Goal: Information Seeking & Learning: Find specific fact

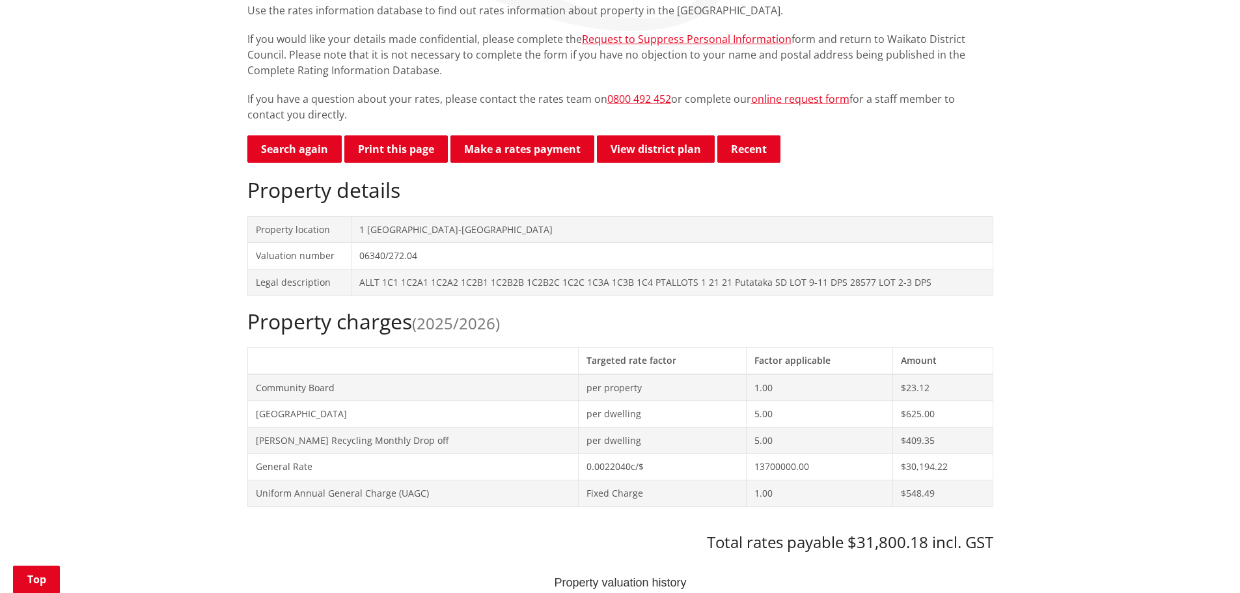
scroll to position [325, 0]
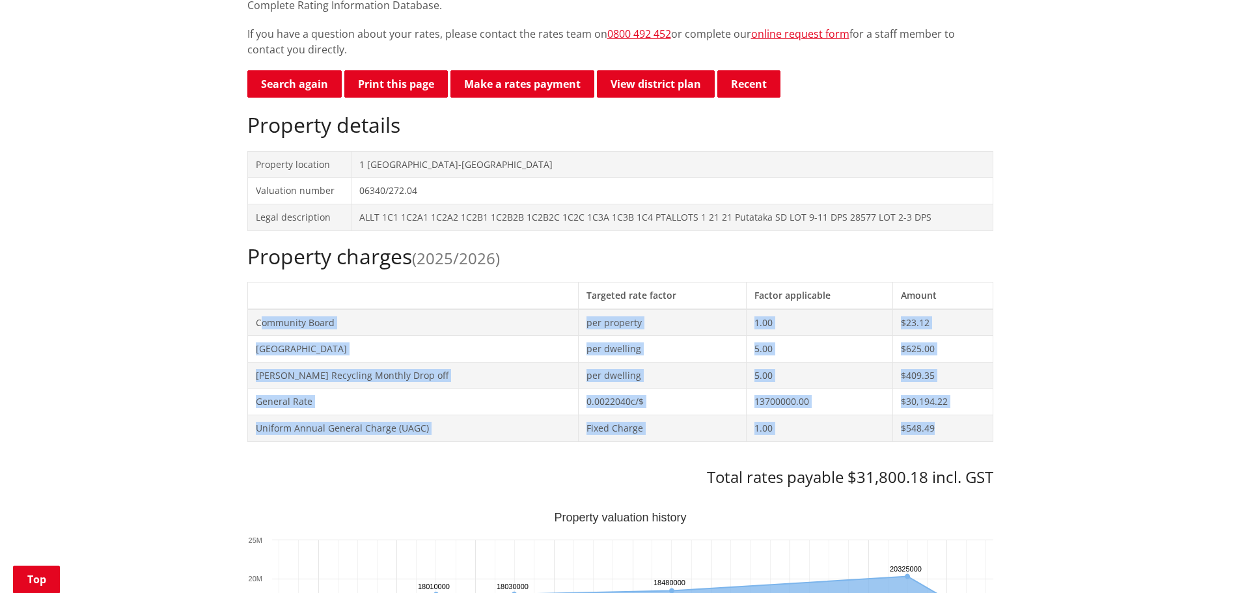
drag, startPoint x: 258, startPoint y: 322, endPoint x: 944, endPoint y: 426, distance: 694.0
click at [944, 426] on tbody "Community Board per property 1.00 $23.12 [GEOGRAPHIC_DATA] per dwelling 5.00 $6…" at bounding box center [619, 375] width 745 height 132
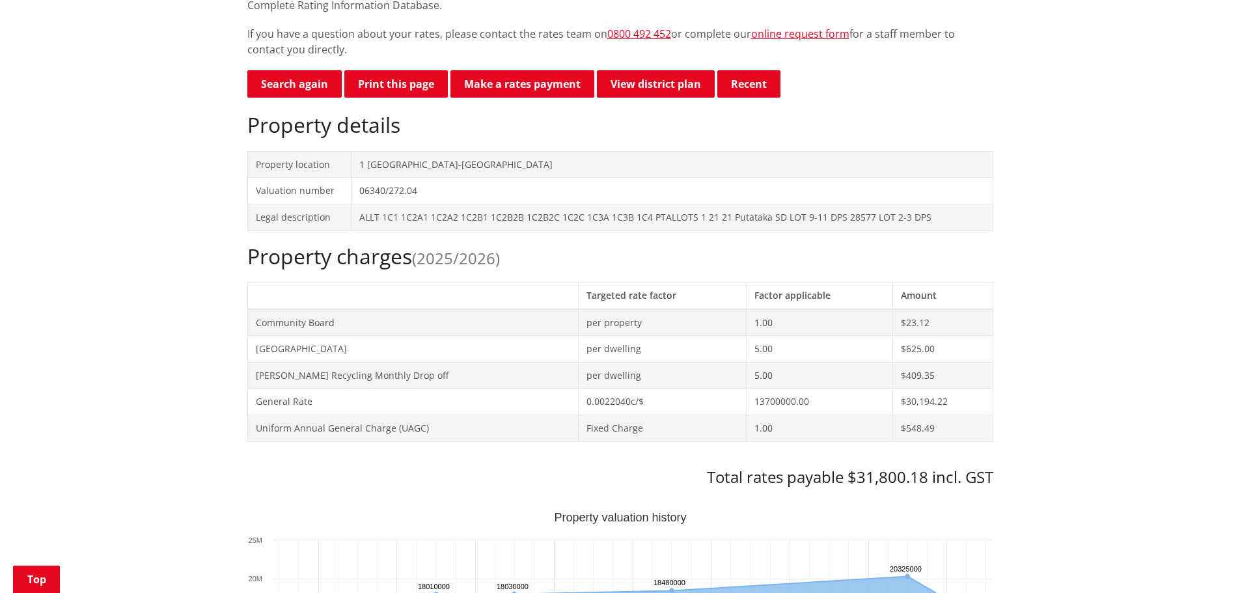
click at [288, 296] on th at bounding box center [412, 295] width 331 height 27
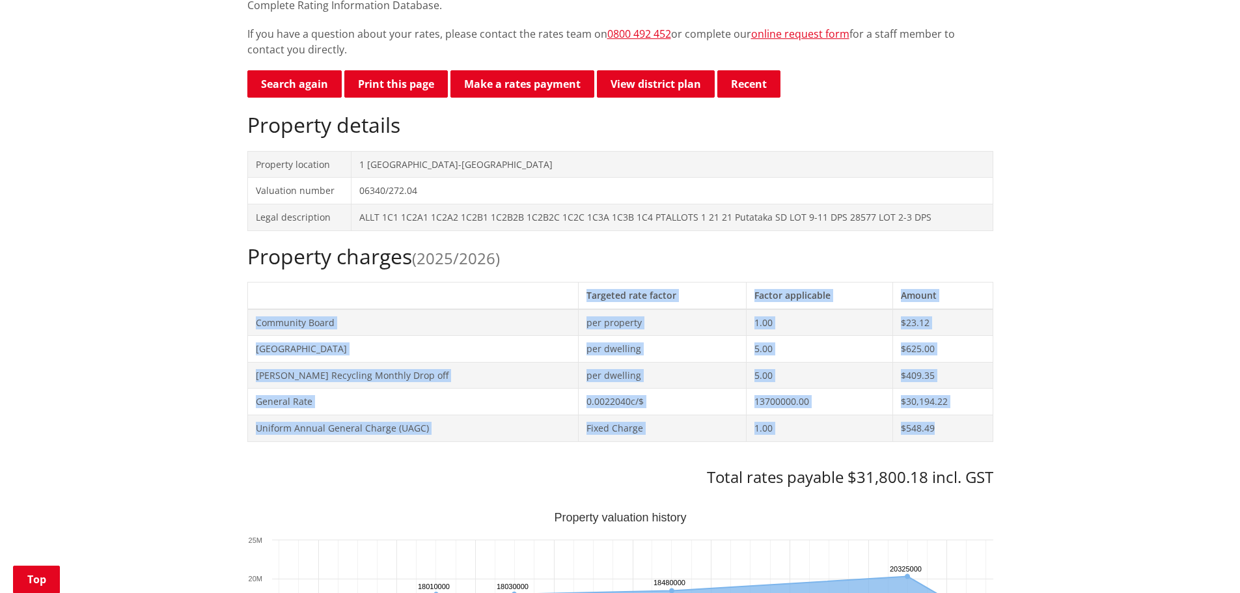
drag, startPoint x: 279, startPoint y: 293, endPoint x: 988, endPoint y: 420, distance: 720.2
click at [988, 420] on table "Targeted rate factor Factor applicable Amount Community Board per property 1.00…" at bounding box center [620, 362] width 746 height 160
copy table "Targeted rate factor Factor applicable Amount Community Board per property 1.00…"
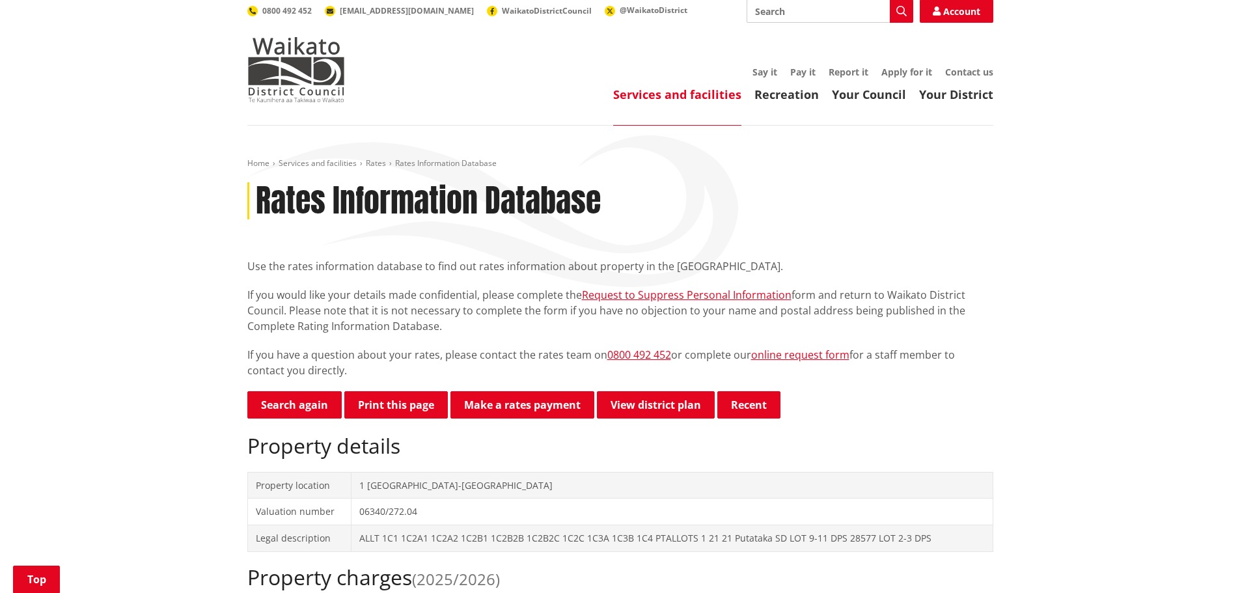
scroll to position [0, 0]
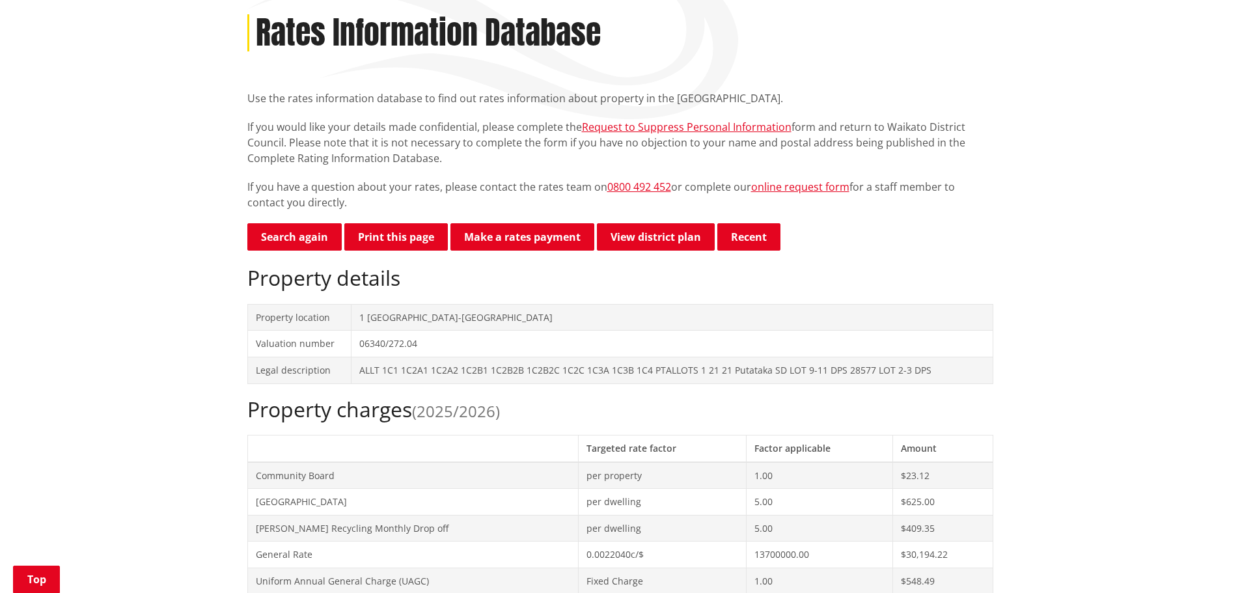
scroll to position [195, 0]
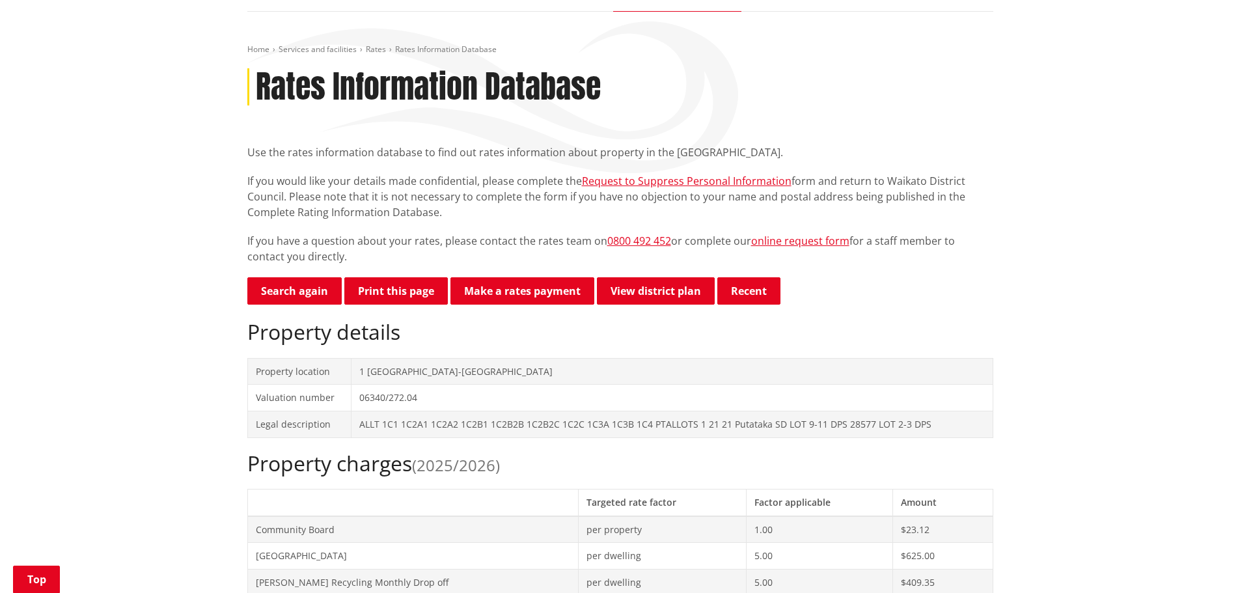
scroll to position [0, 0]
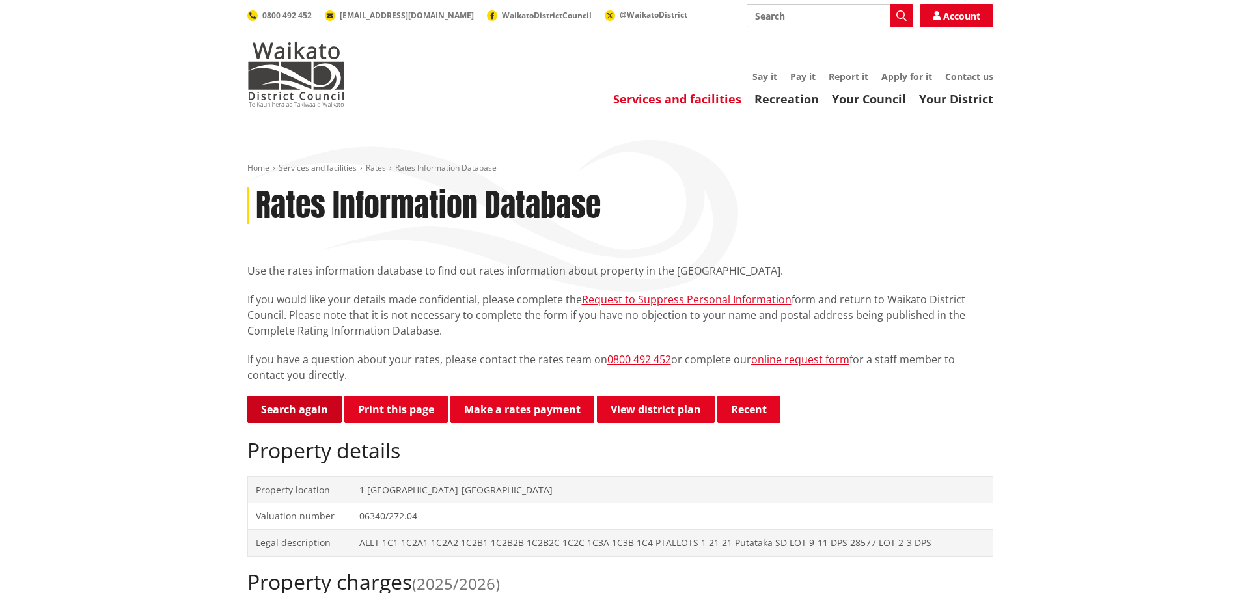
click at [301, 407] on link "Search again" at bounding box center [294, 409] width 94 height 27
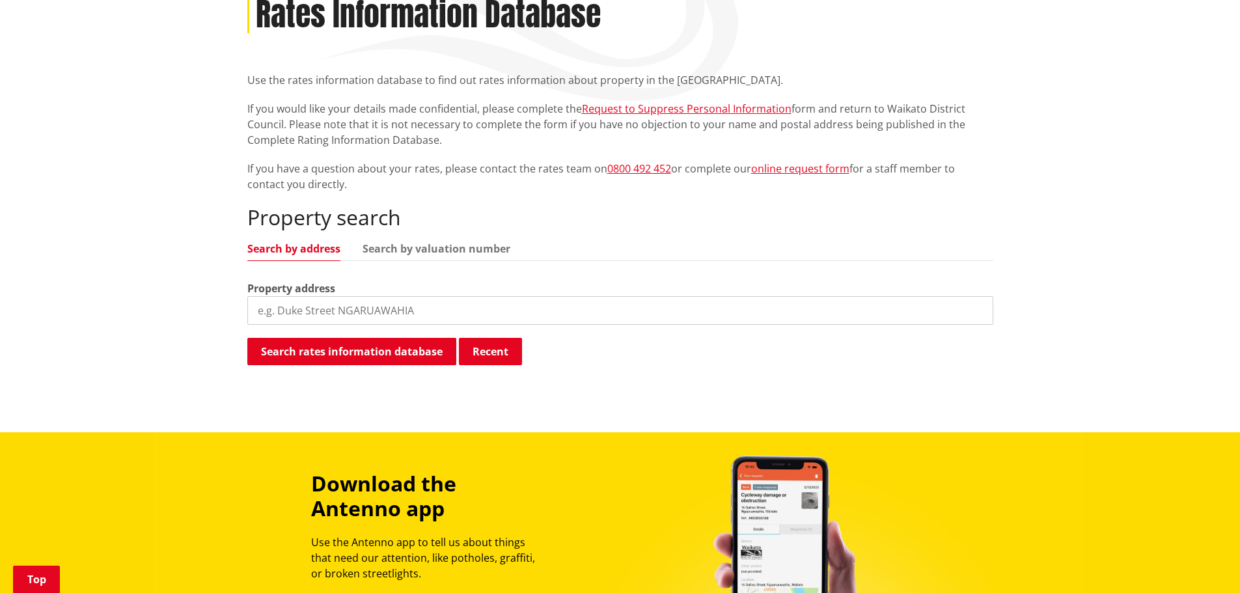
scroll to position [260, 0]
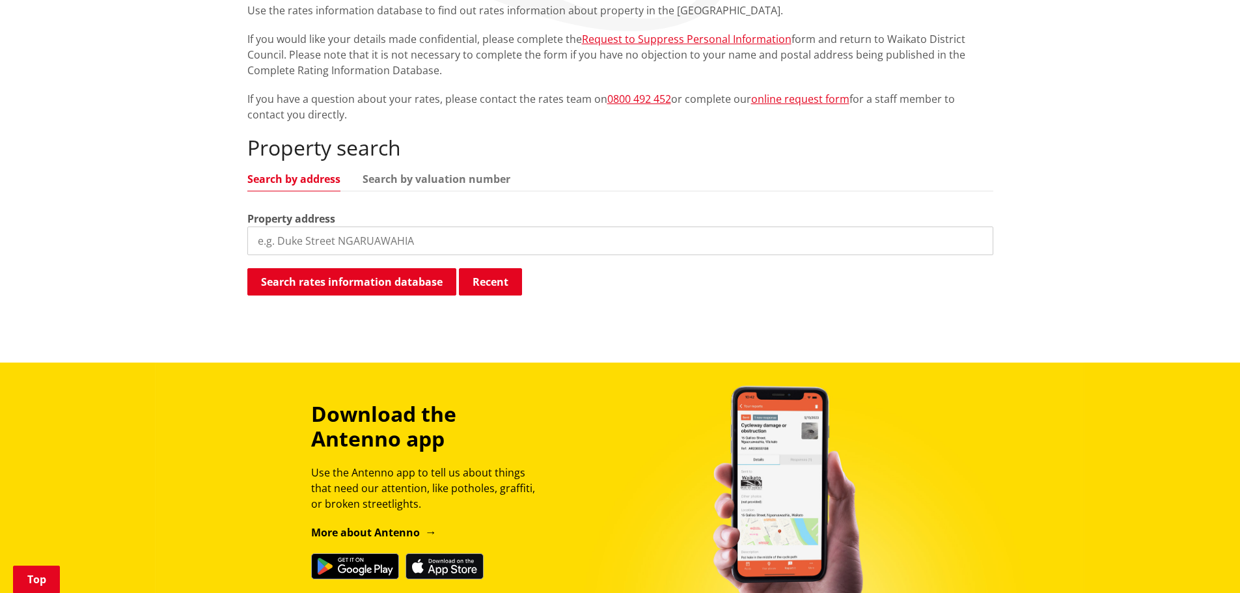
click at [335, 238] on input "search" at bounding box center [620, 241] width 746 height 29
paste input "06340/261"
type input "06340/261"
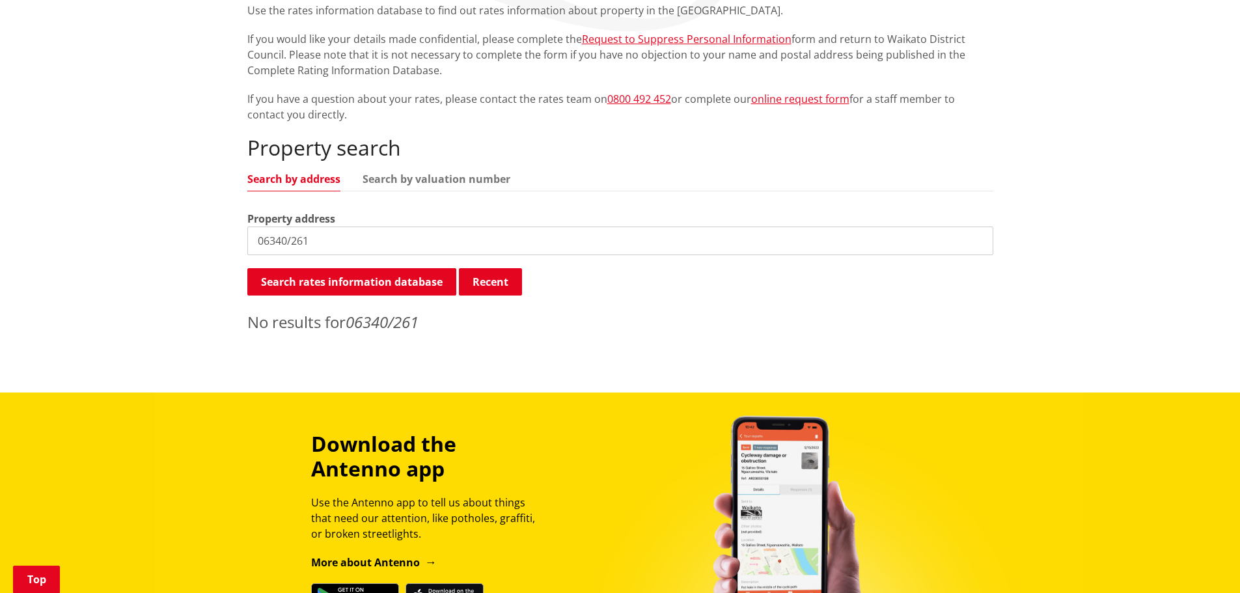
click at [321, 241] on input "06340/261" at bounding box center [620, 241] width 746 height 29
click at [444, 181] on link "Search by valuation number" at bounding box center [437, 179] width 148 height 10
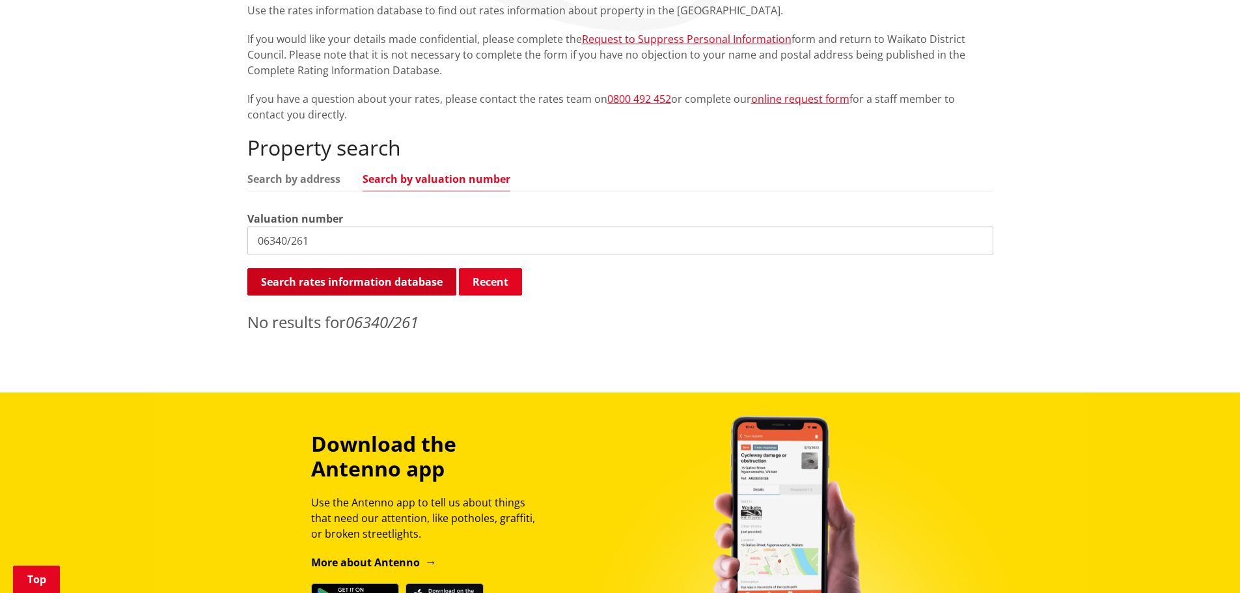
click at [332, 279] on button "Search rates information database" at bounding box center [351, 281] width 209 height 27
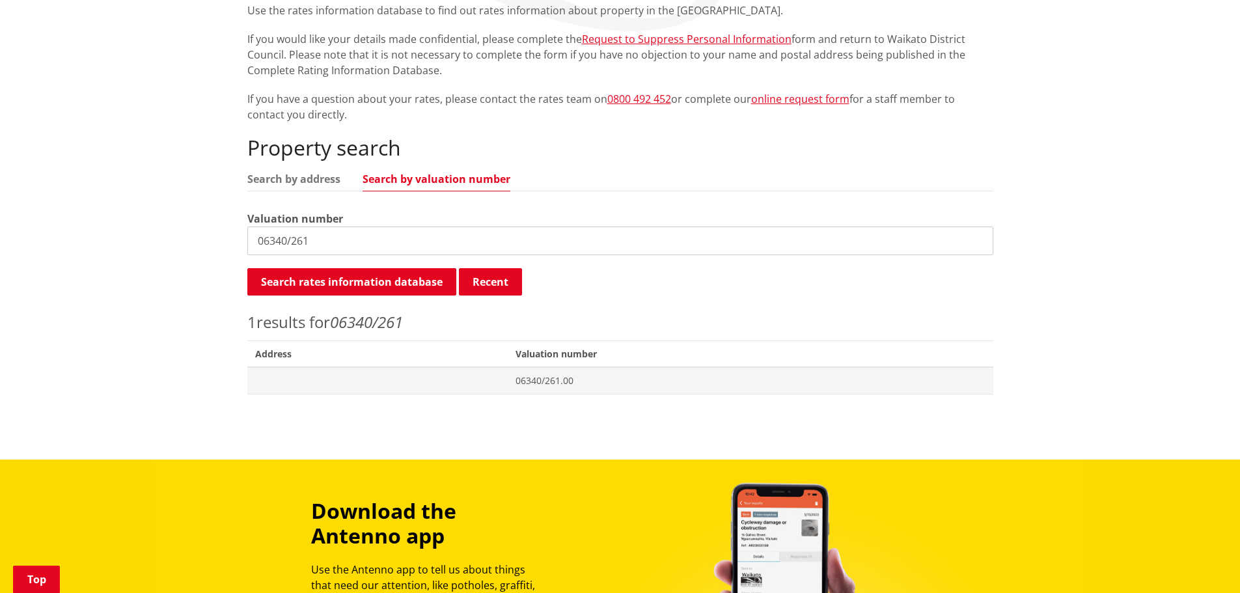
click at [389, 324] on em "06340/261" at bounding box center [366, 321] width 73 height 21
click at [548, 380] on span "06340/261.00" at bounding box center [751, 380] width 470 height 13
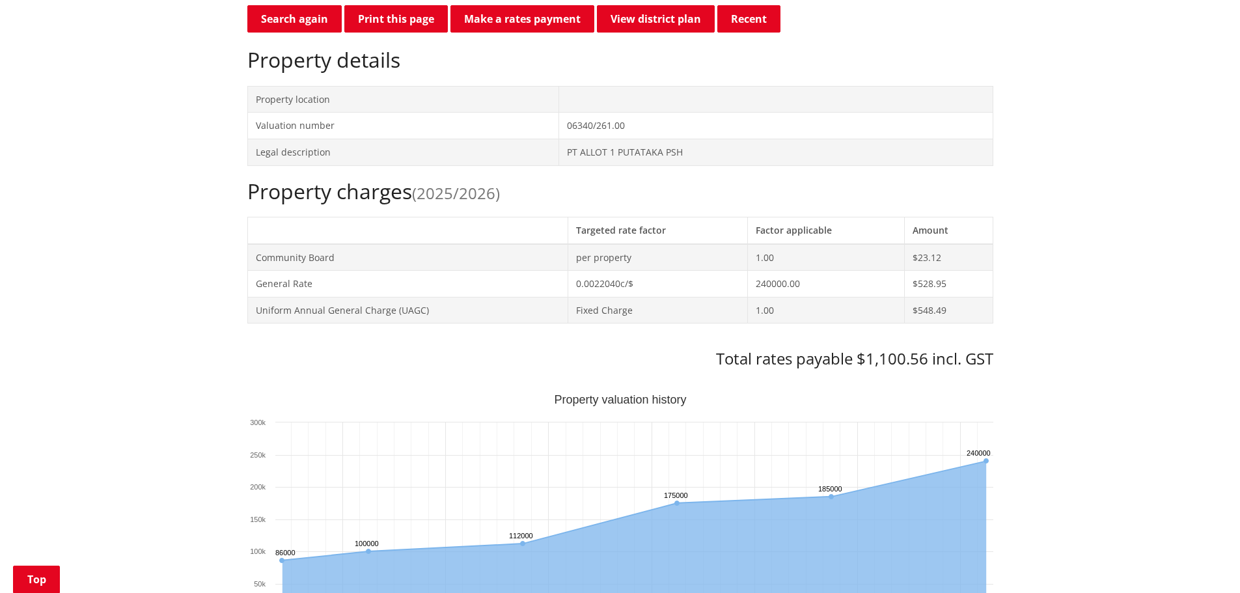
scroll to position [456, 0]
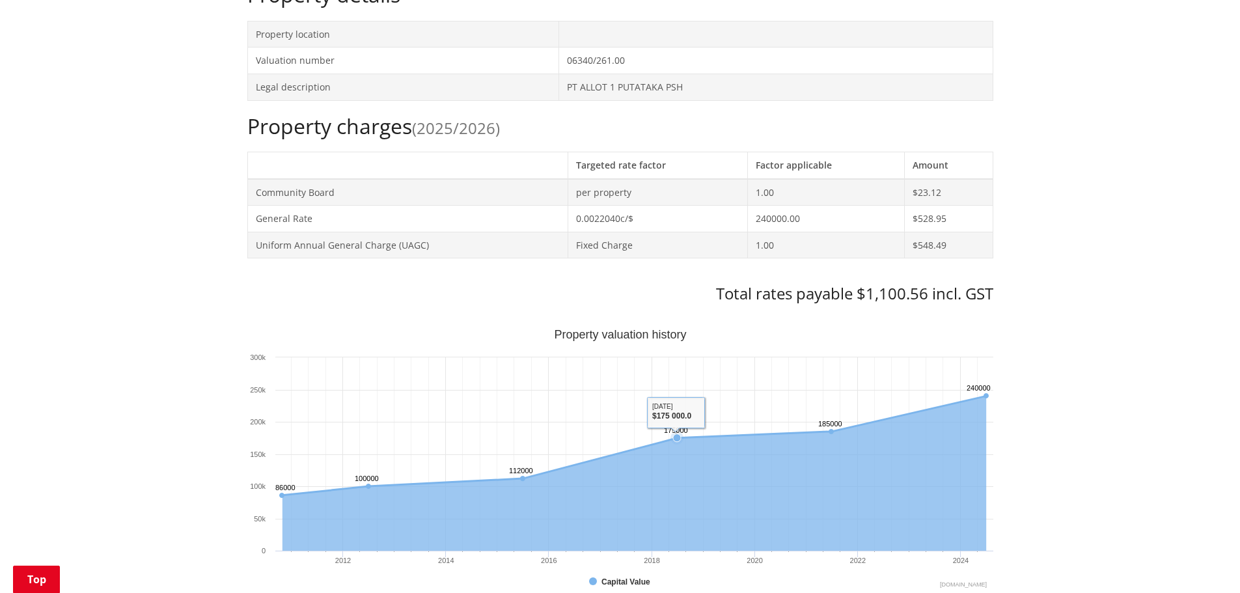
click at [726, 539] on icon "Interactive chart" at bounding box center [634, 473] width 704 height 155
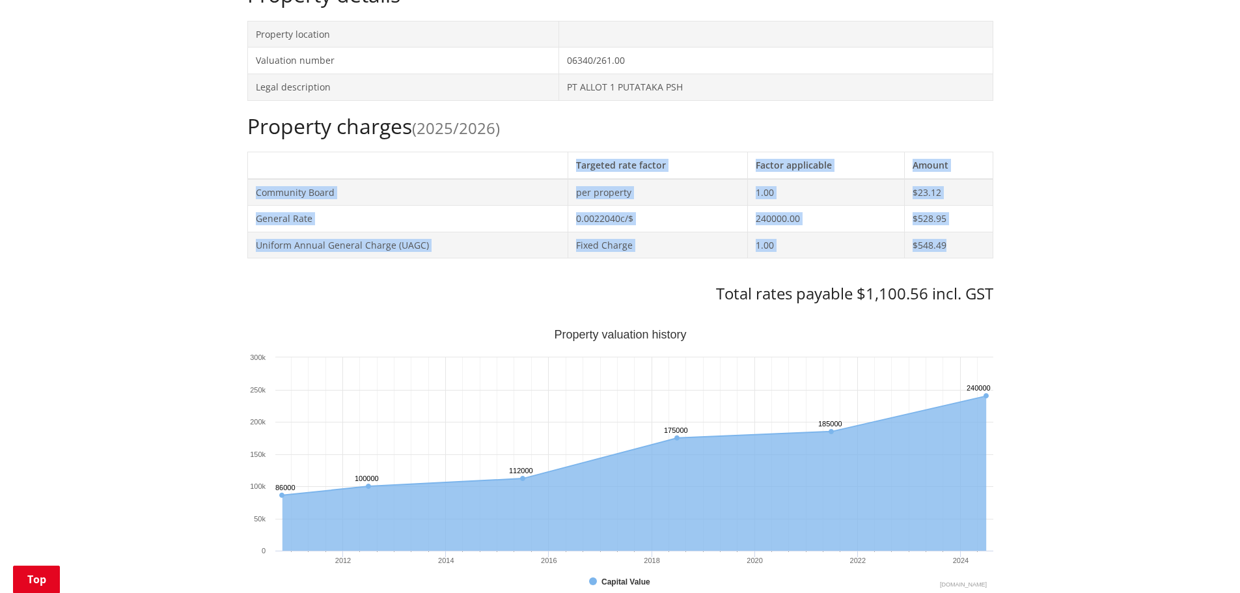
drag, startPoint x: 325, startPoint y: 172, endPoint x: 948, endPoint y: 247, distance: 627.3
click at [965, 249] on table "Targeted rate factor Factor applicable Amount Community Board per property 1.00…" at bounding box center [620, 205] width 746 height 107
copy table "Targeted rate factor Factor applicable Amount Community Board per property 1.00…"
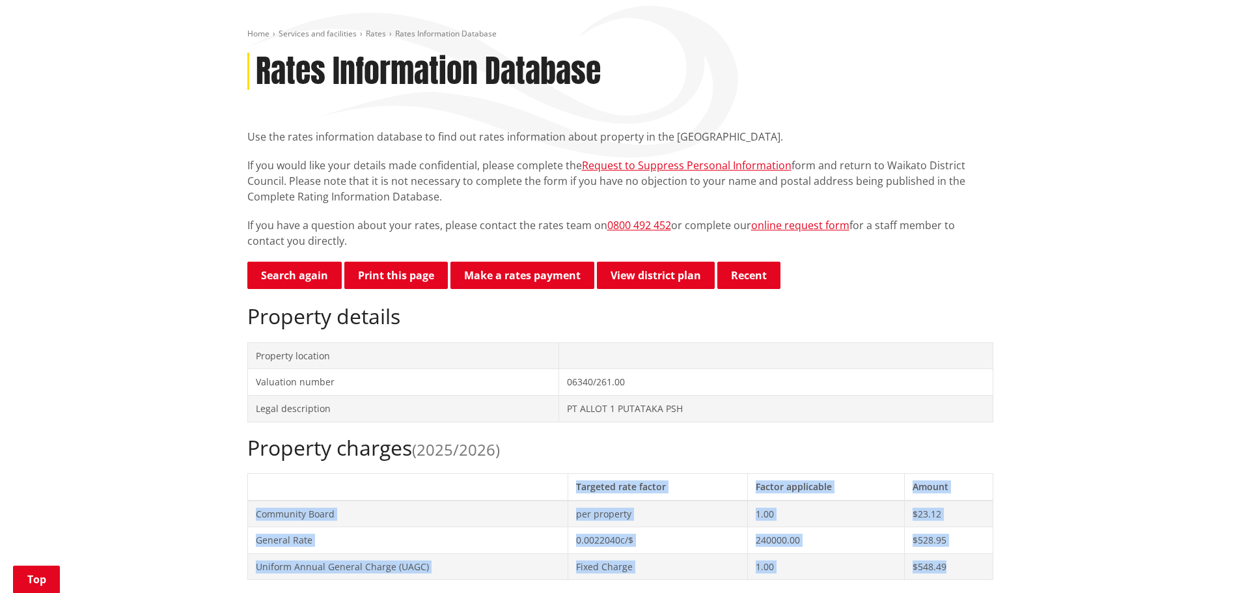
scroll to position [0, 0]
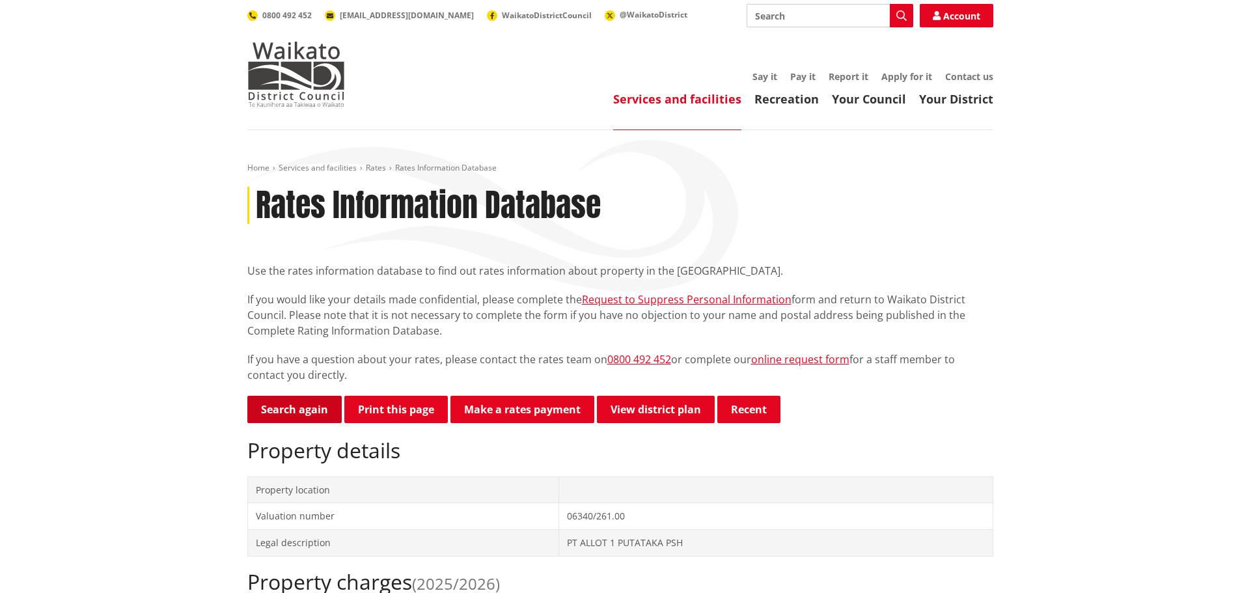
click at [301, 415] on link "Search again" at bounding box center [294, 409] width 94 height 27
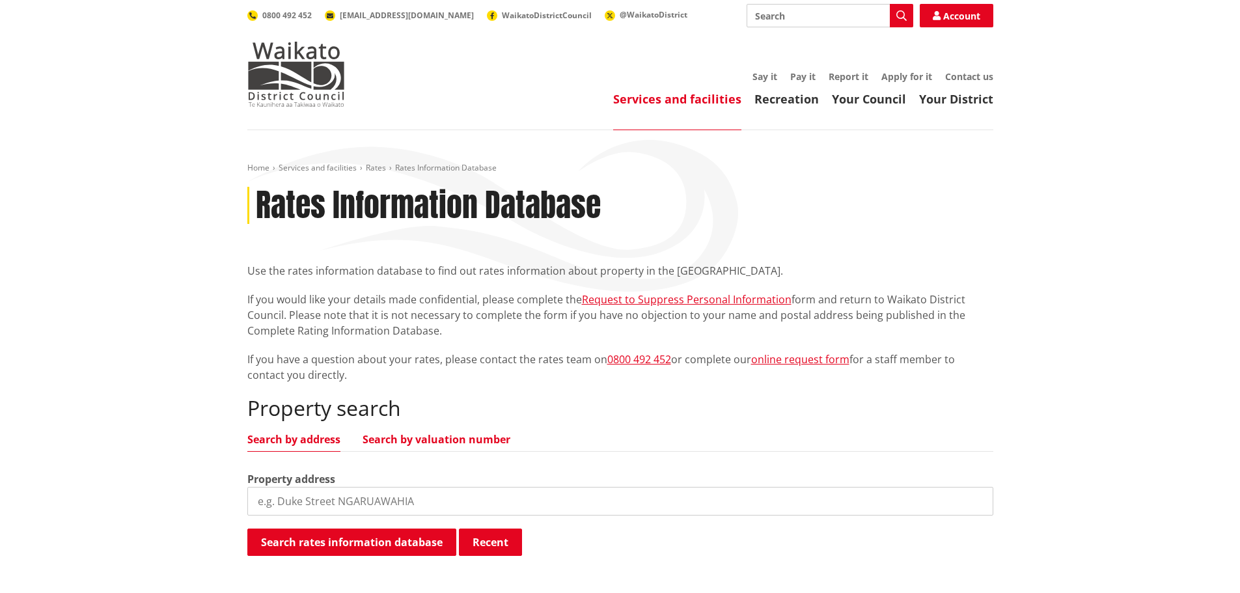
click at [445, 435] on link "Search by valuation number" at bounding box center [437, 439] width 148 height 10
click at [350, 501] on input "search" at bounding box center [620, 501] width 746 height 29
paste input "06340/238.12"
type input "06340/238.12"
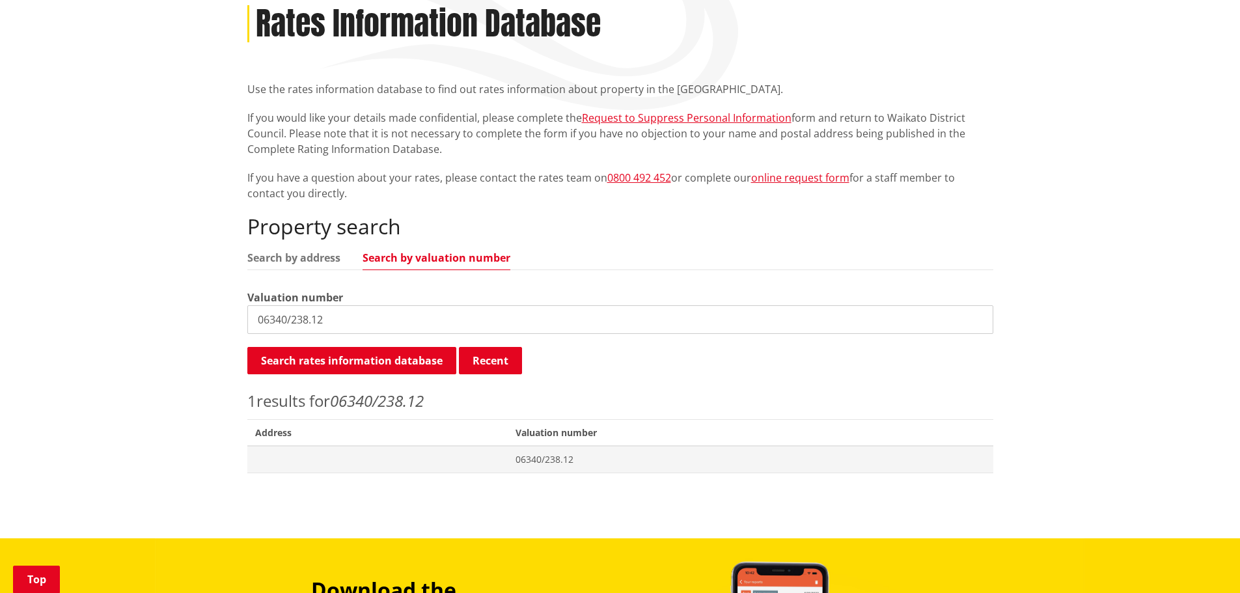
scroll to position [195, 0]
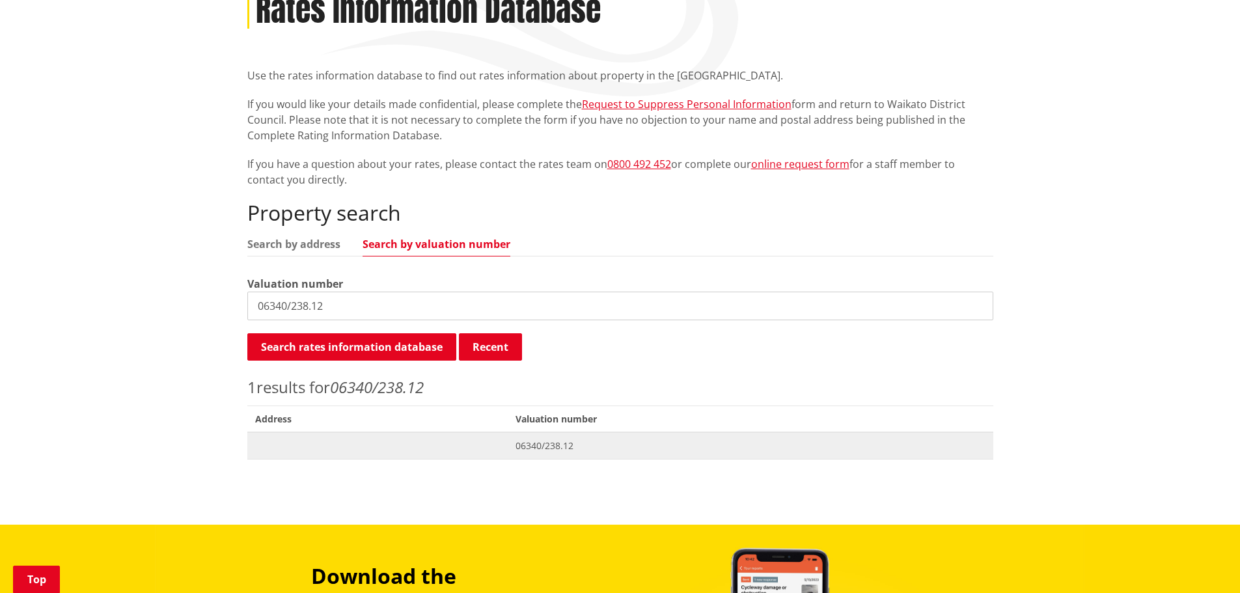
click at [540, 443] on span "06340/238.12" at bounding box center [751, 445] width 470 height 13
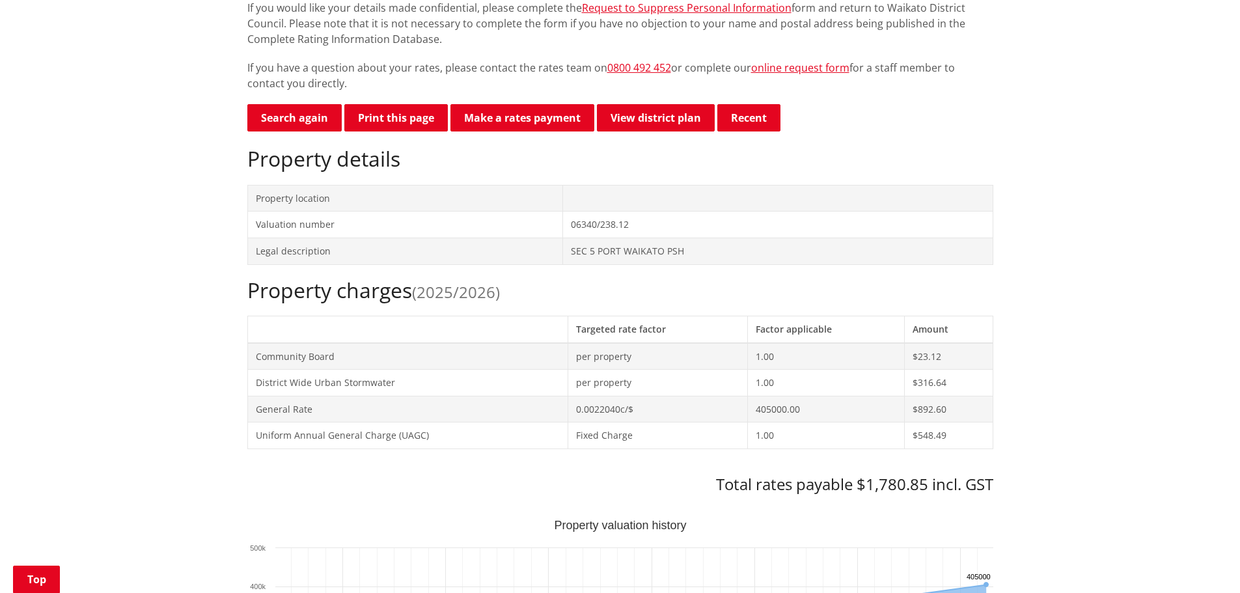
scroll to position [325, 0]
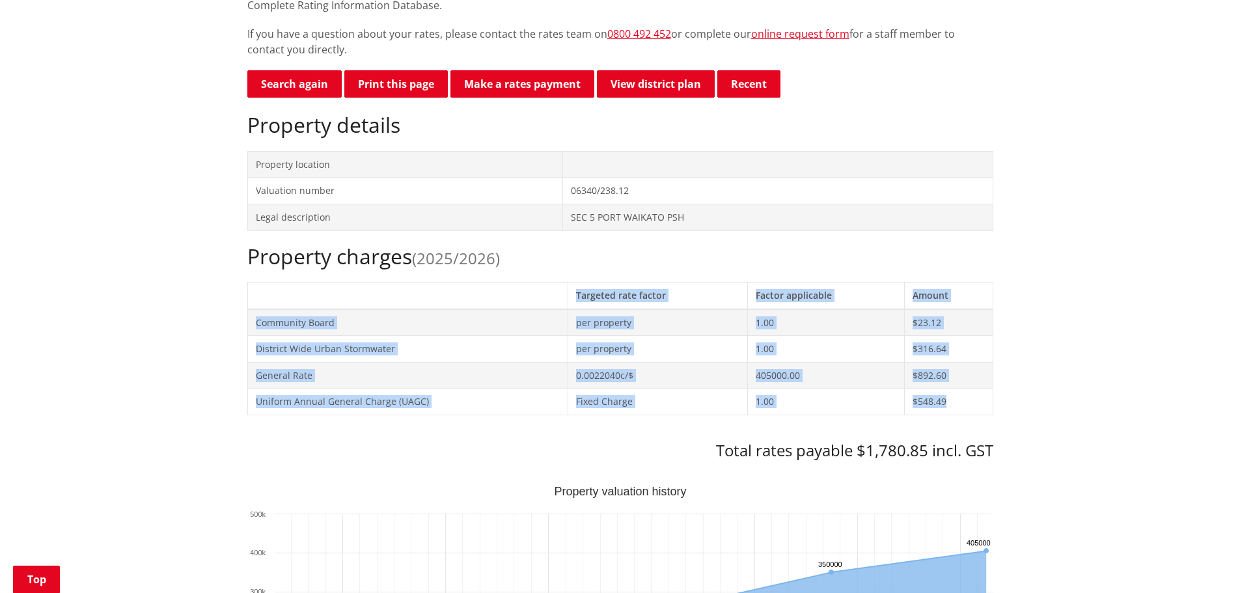
drag, startPoint x: 286, startPoint y: 299, endPoint x: 985, endPoint y: 406, distance: 706.4
click at [985, 406] on table "Targeted rate factor Factor applicable Amount Community Board per property 1.00…" at bounding box center [620, 348] width 746 height 133
copy table "Targeted rate factor Factor applicable Amount Community Board per property 1.00…"
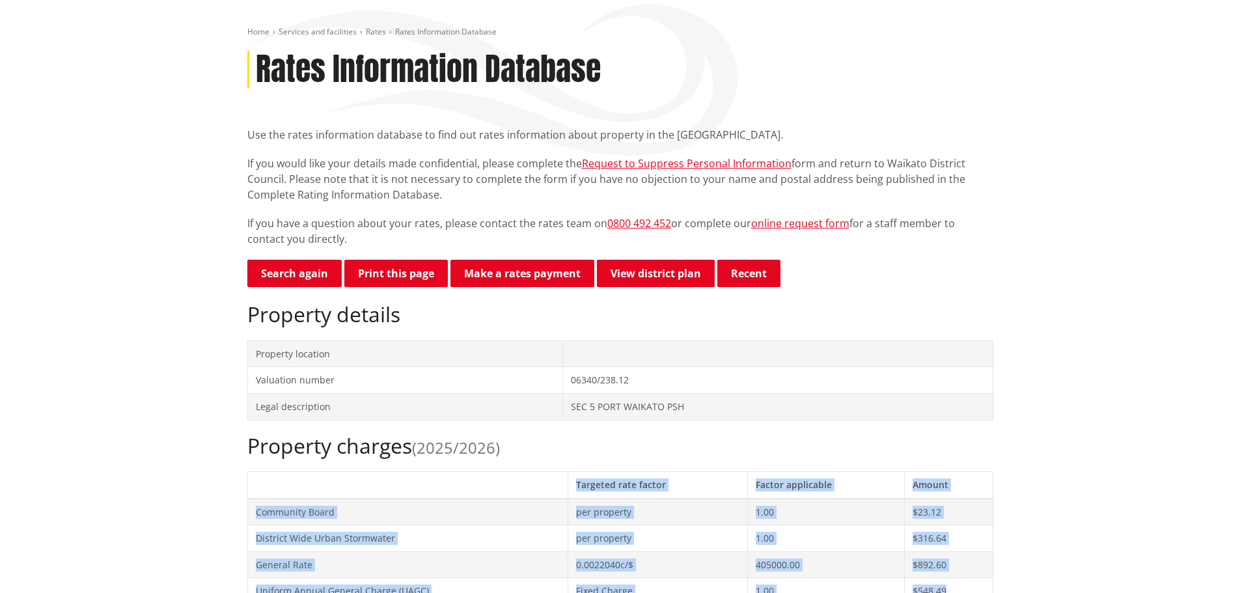
scroll to position [130, 0]
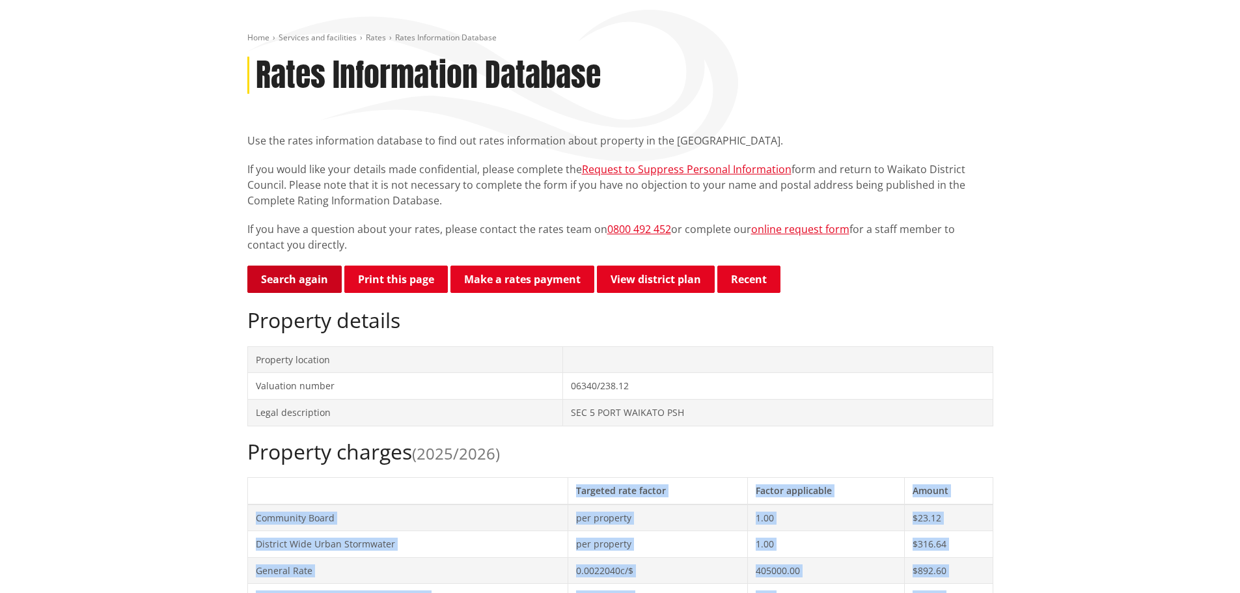
click at [280, 278] on link "Search again" at bounding box center [294, 279] width 94 height 27
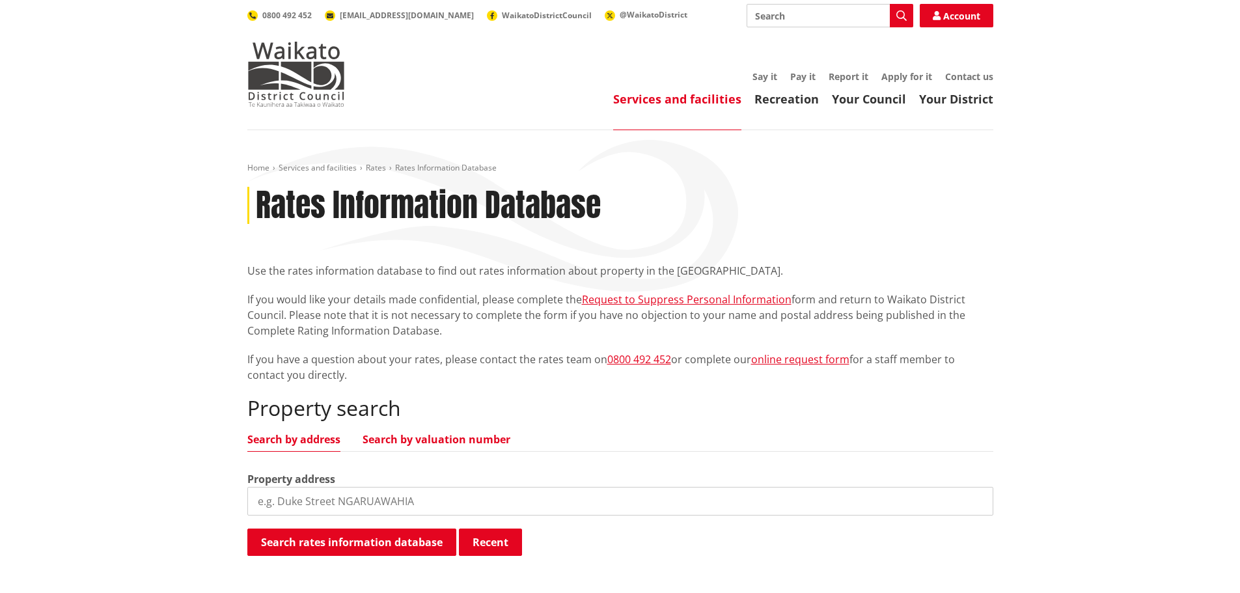
click at [475, 438] on link "Search by valuation number" at bounding box center [437, 439] width 148 height 10
click at [367, 501] on input "search" at bounding box center [620, 501] width 746 height 29
paste input "06340/259.01"
type input "06340/259.01"
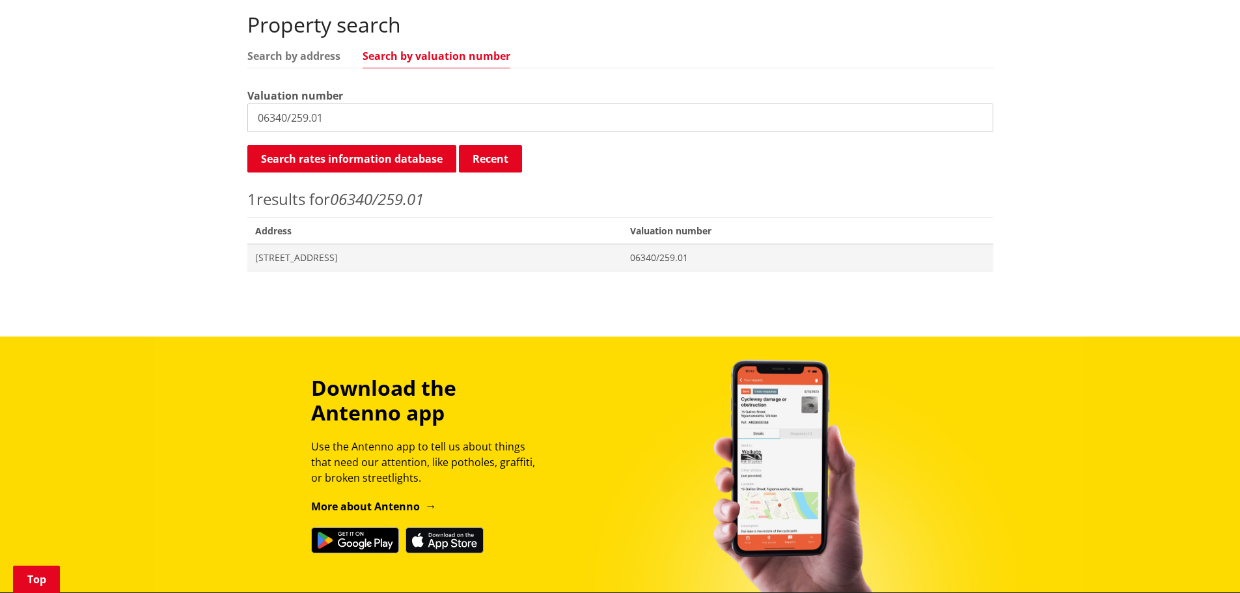
scroll to position [391, 0]
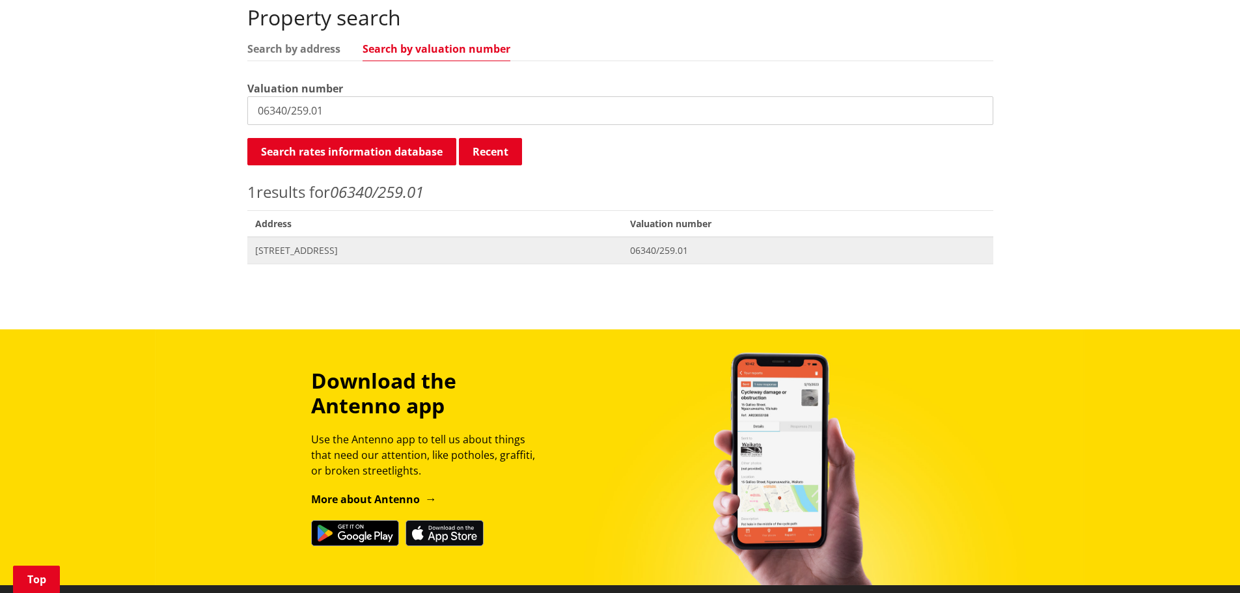
click at [716, 245] on span "06340/259.01" at bounding box center [807, 250] width 355 height 13
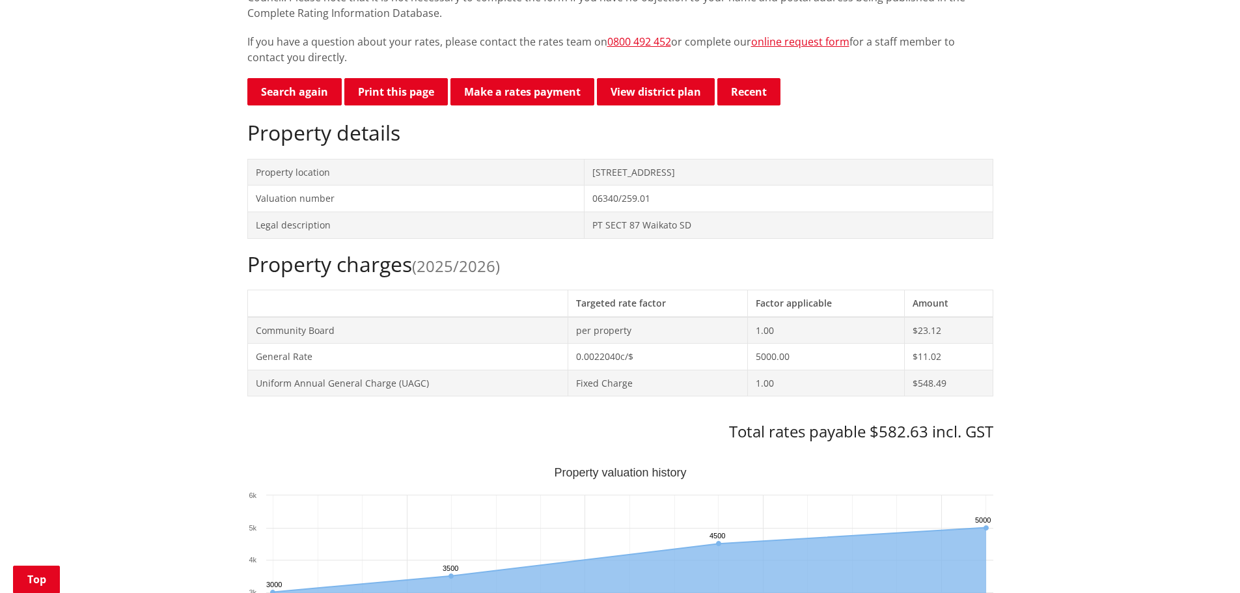
scroll to position [325, 0]
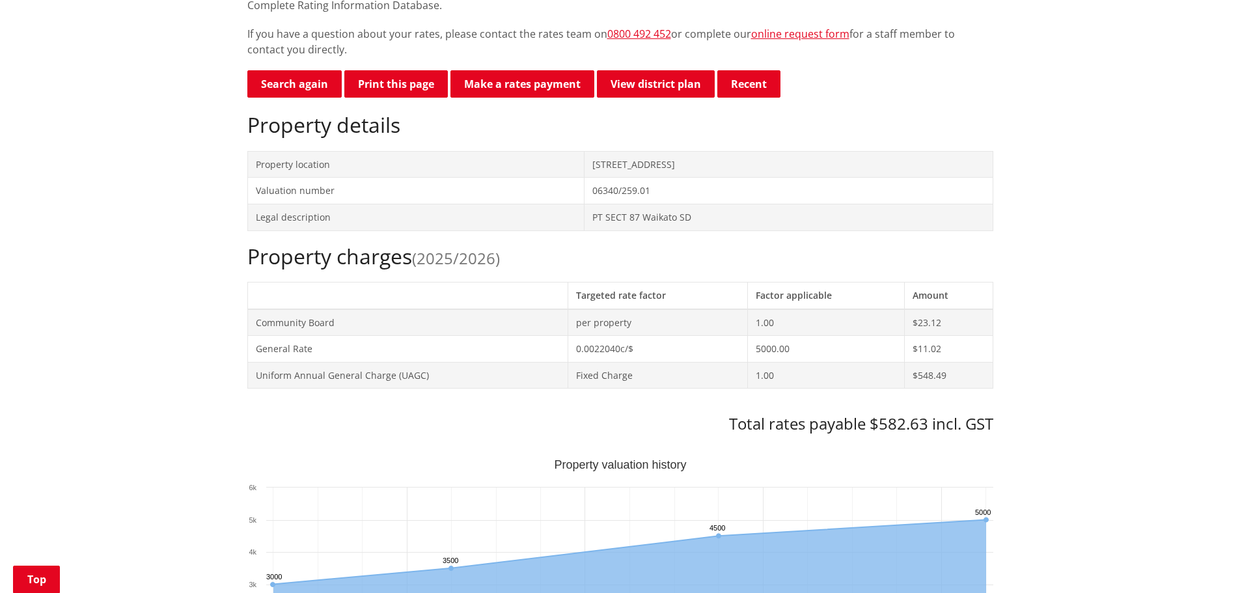
drag, startPoint x: 314, startPoint y: 301, endPoint x: 1036, endPoint y: 359, distance: 724.2
copy table
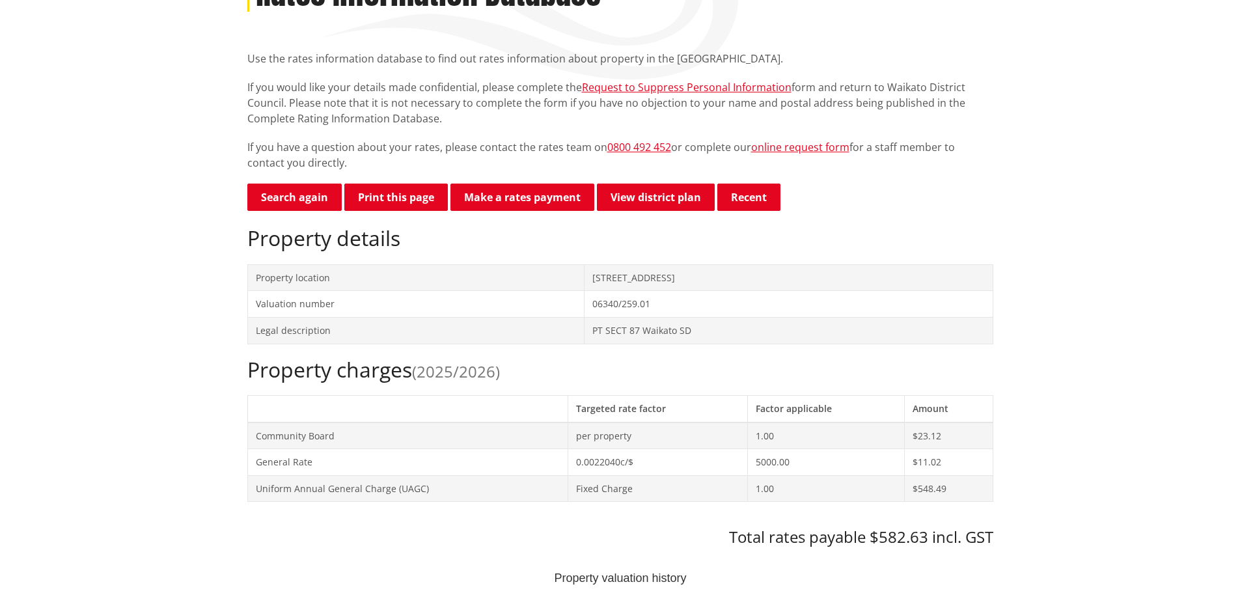
scroll to position [0, 0]
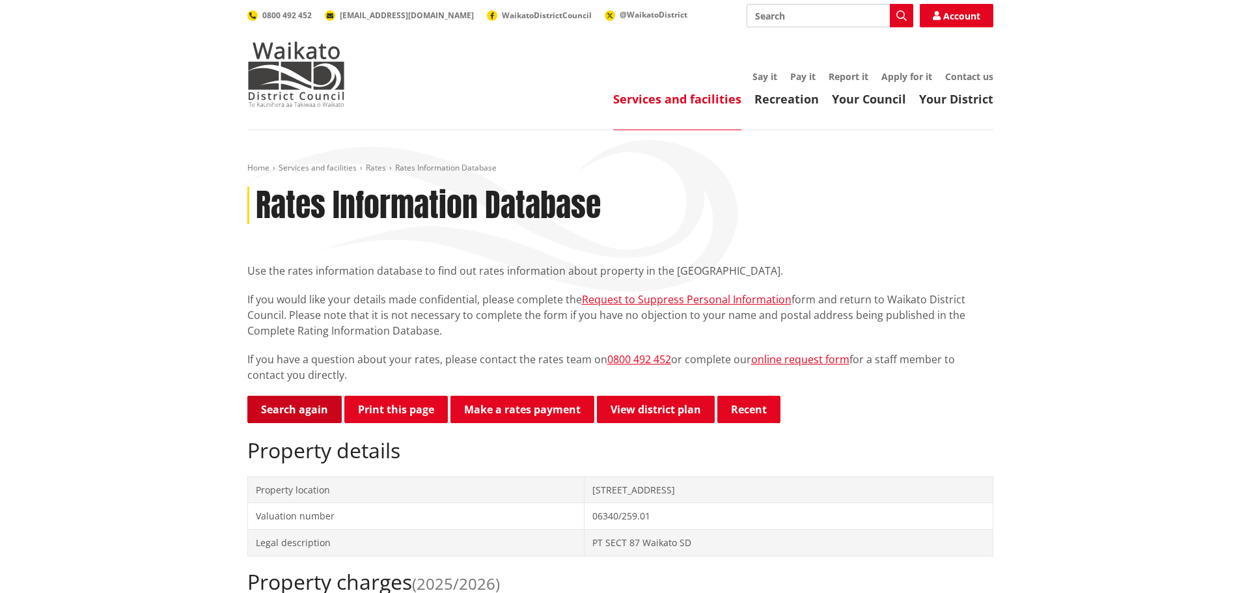
click at [316, 413] on link "Search again" at bounding box center [294, 409] width 94 height 27
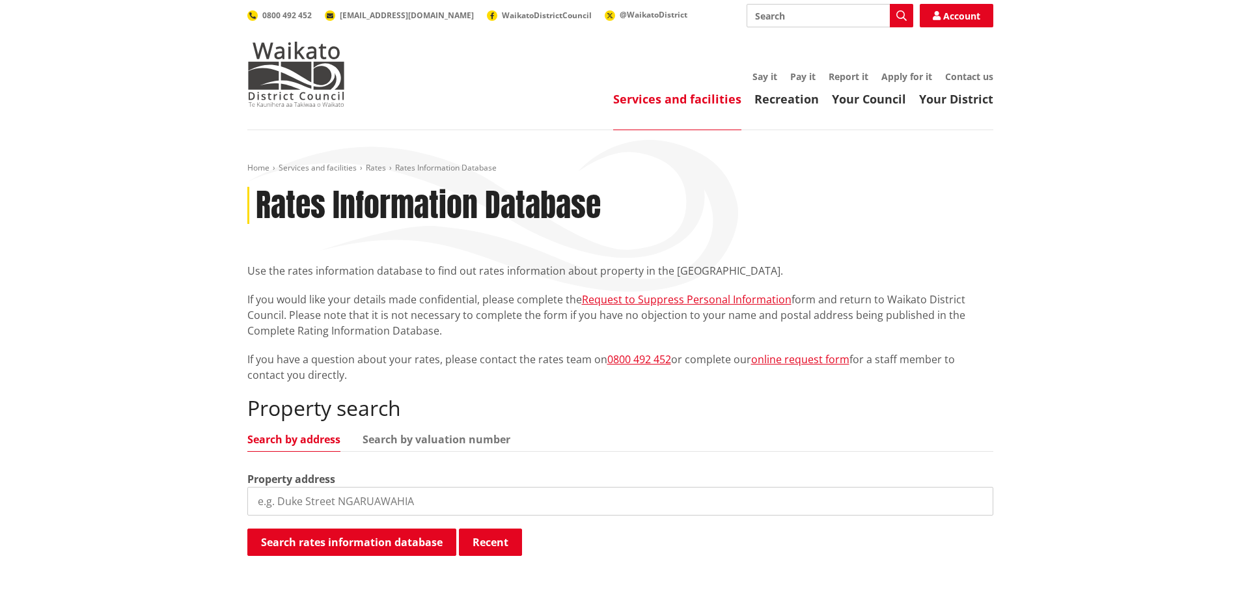
click at [368, 500] on input "search" at bounding box center [620, 501] width 746 height 29
paste input "06340/238.13"
type input "06340/238.13"
click at [438, 444] on link "Search by valuation number" at bounding box center [437, 439] width 148 height 10
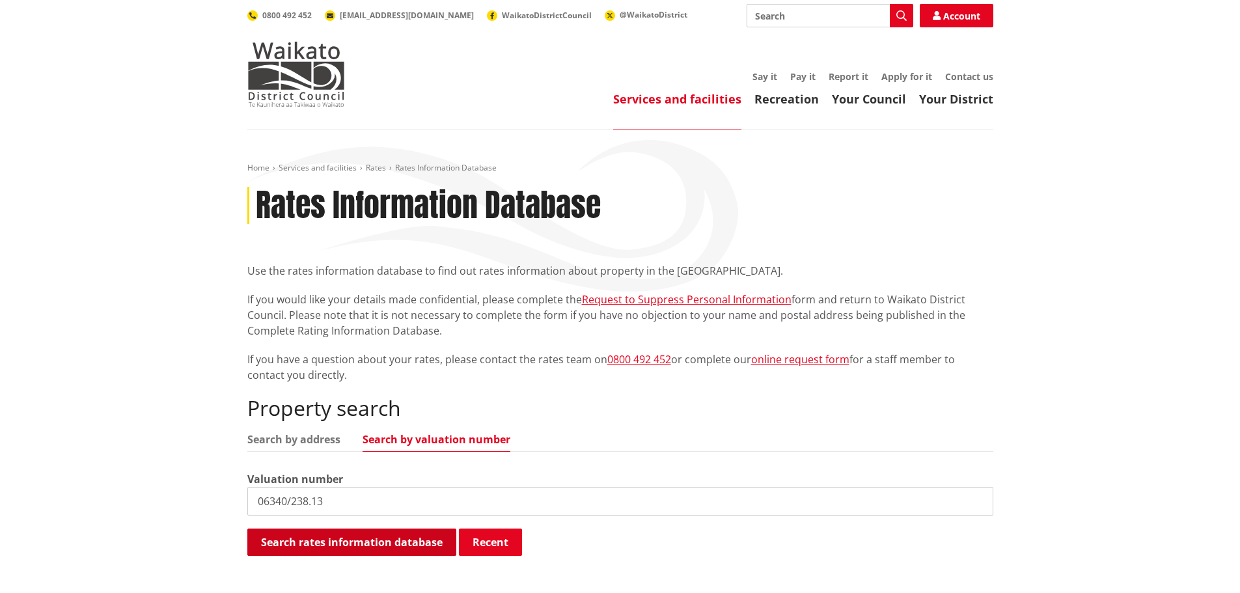
click at [357, 538] on button "Search rates information database" at bounding box center [351, 542] width 209 height 27
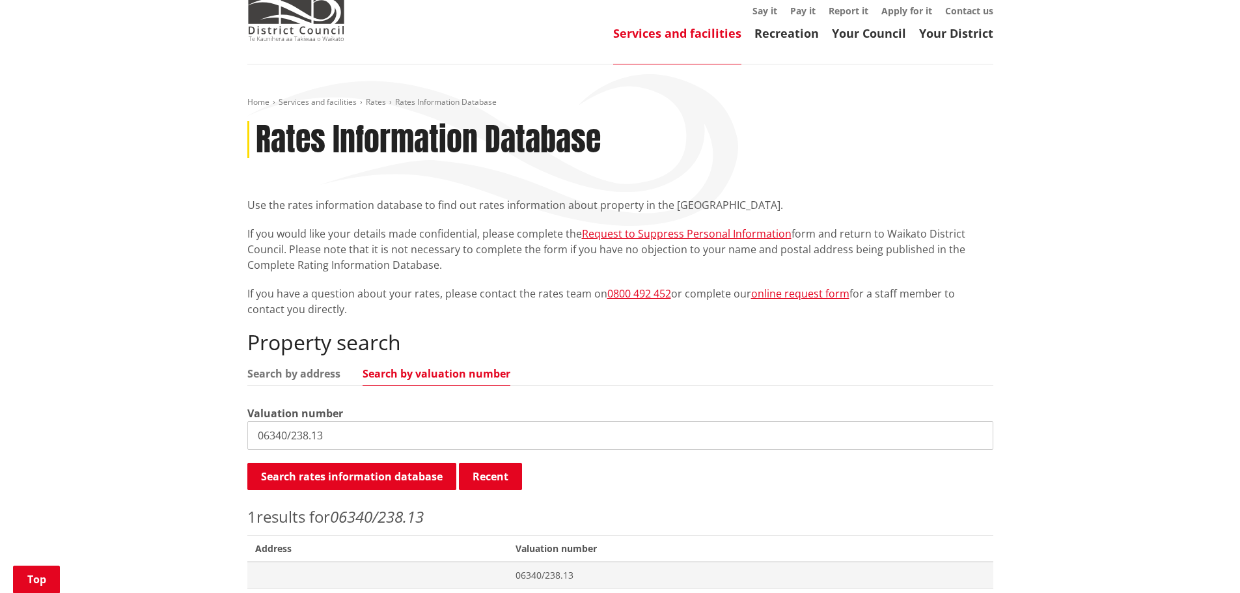
scroll to position [260, 0]
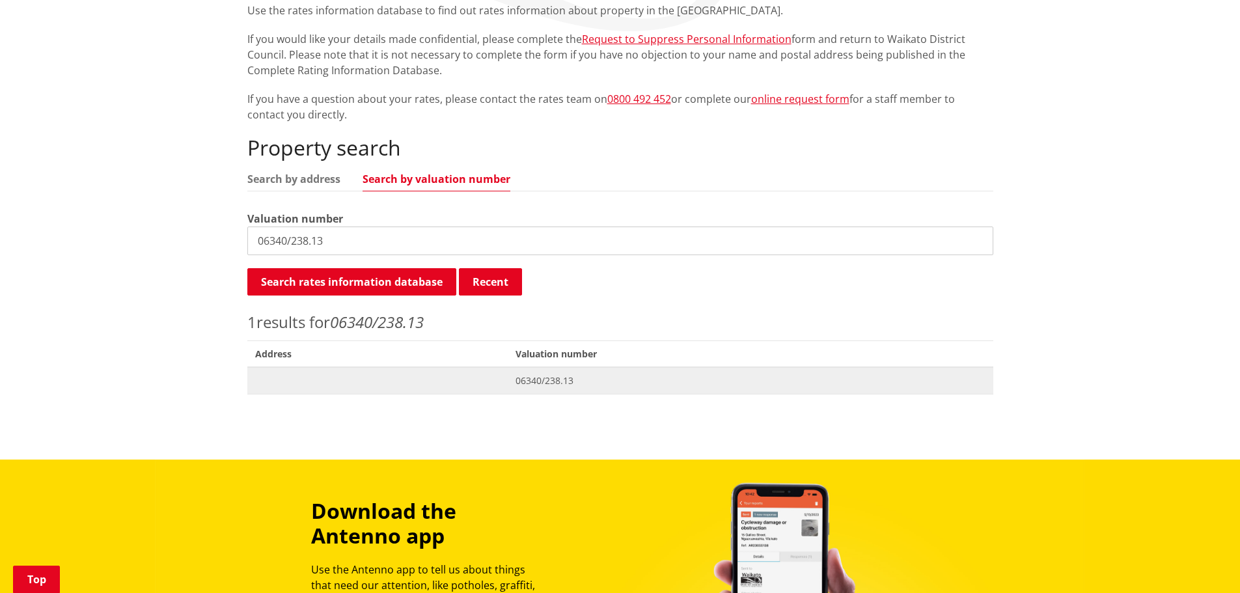
click at [566, 381] on span "06340/238.13" at bounding box center [751, 380] width 470 height 13
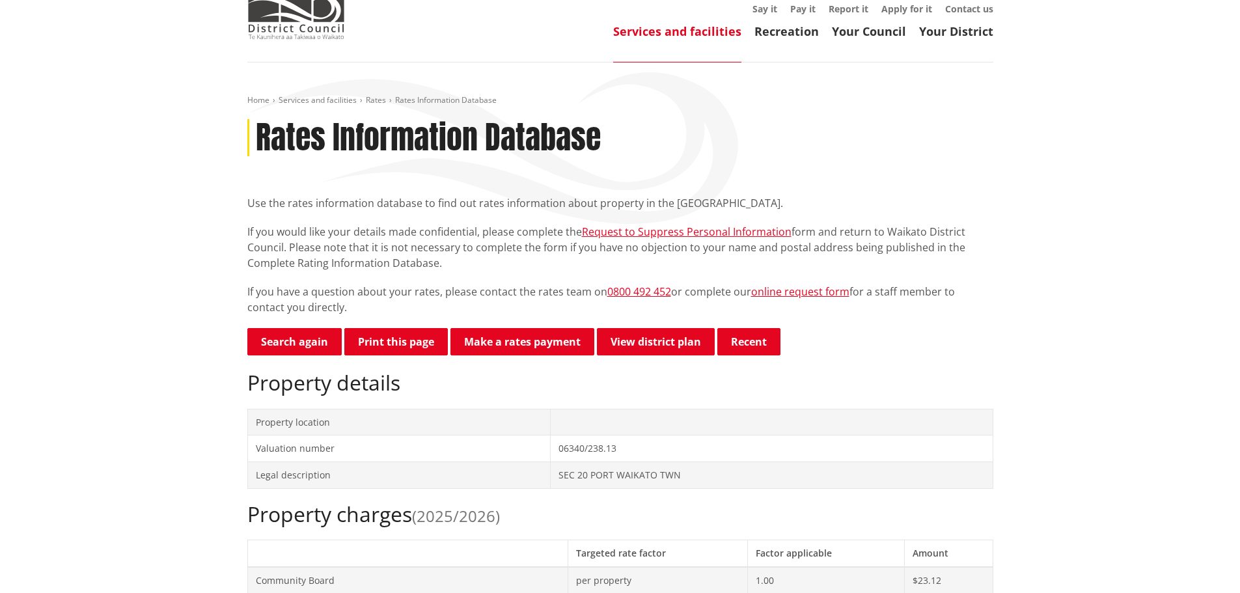
scroll to position [260, 0]
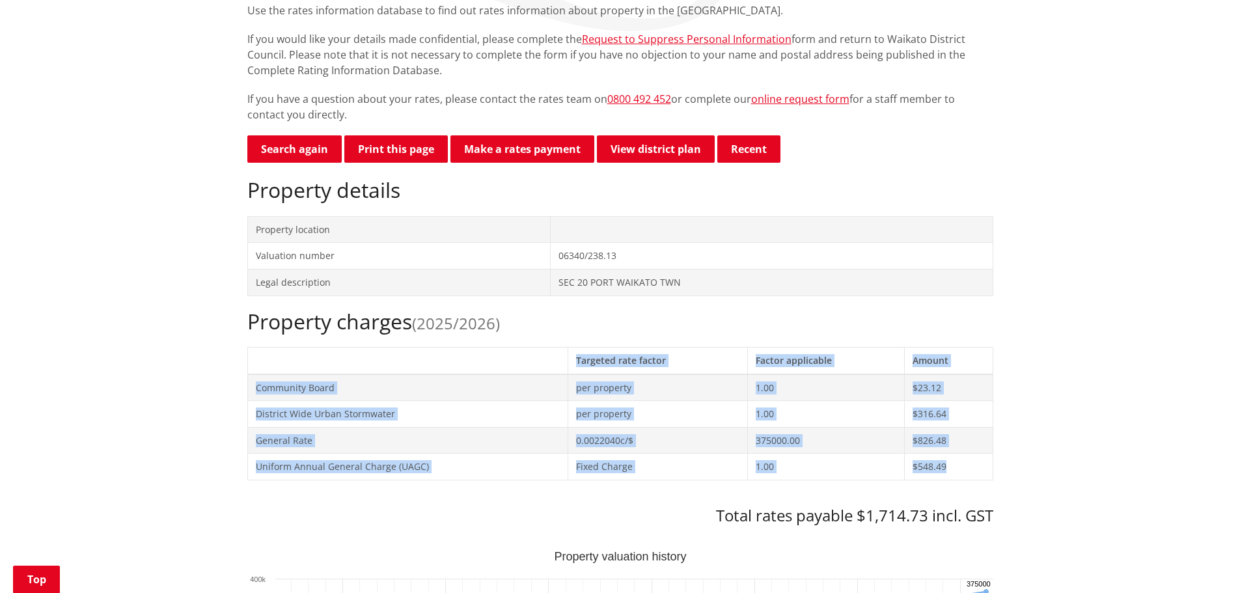
drag, startPoint x: 316, startPoint y: 361, endPoint x: 980, endPoint y: 469, distance: 672.6
click at [980, 469] on table "Targeted rate factor Factor applicable Amount Community Board per property 1.00…" at bounding box center [620, 413] width 746 height 133
copy table "Targeted rate factor Factor applicable Amount Community Board per property 1.00…"
click at [382, 378] on td "Community Board" at bounding box center [407, 387] width 321 height 27
drag, startPoint x: 309, startPoint y: 363, endPoint x: 984, endPoint y: 471, distance: 683.7
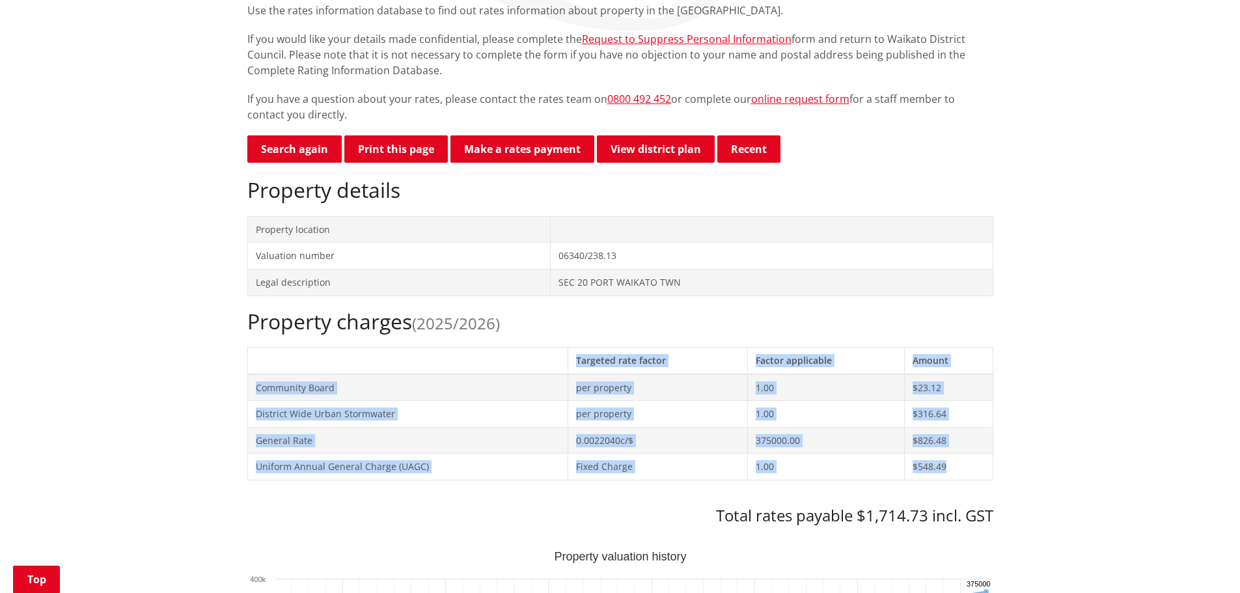
click at [984, 471] on table "Targeted rate factor Factor applicable Amount Community Board per property 1.00…" at bounding box center [620, 413] width 746 height 133
copy table "Targeted rate factor Factor applicable Amount Community Board per property 1.00…"
